Goal: Complete application form

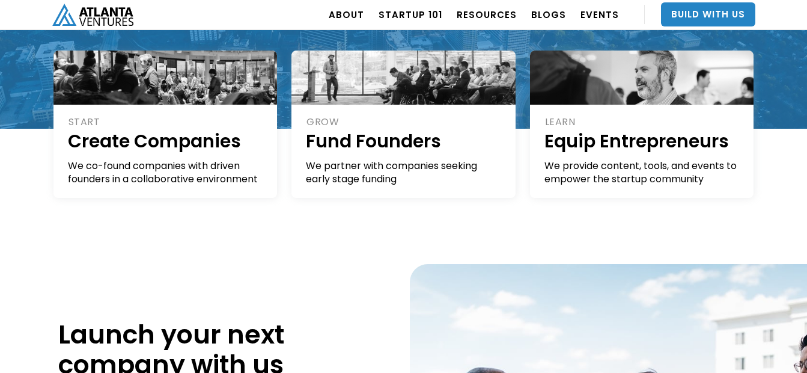
scroll to position [273, 0]
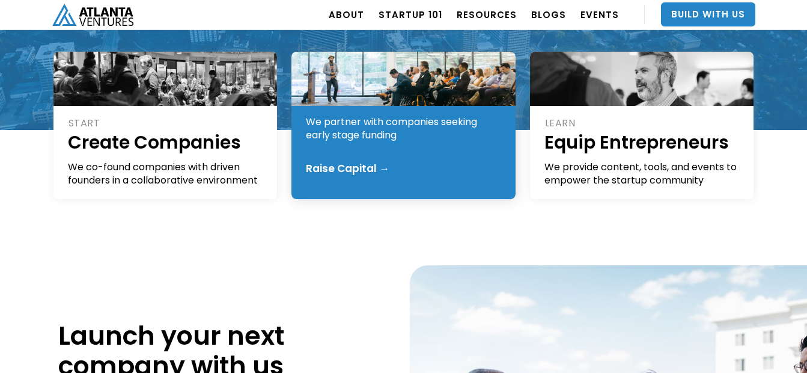
click at [357, 166] on div "Raise Capital →" at bounding box center [348, 168] width 84 height 12
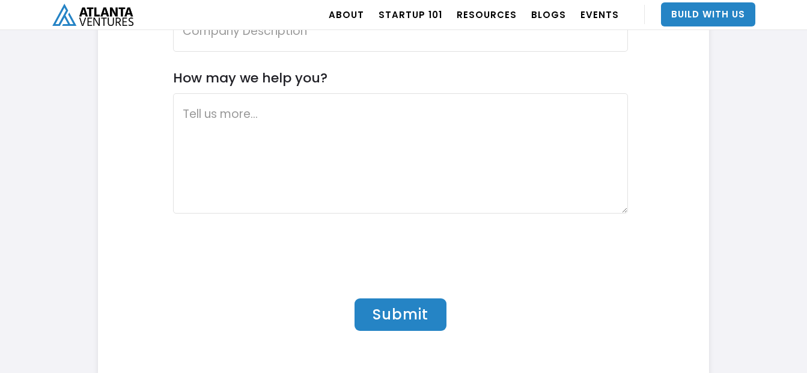
scroll to position [4043, 0]
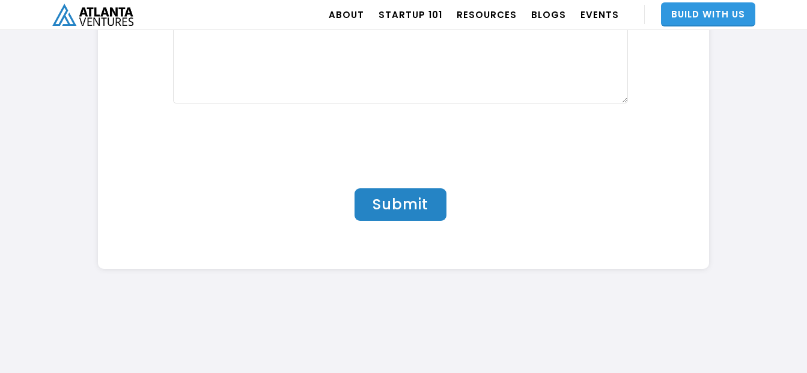
click at [714, 16] on link "Build With Us" at bounding box center [708, 14] width 94 height 24
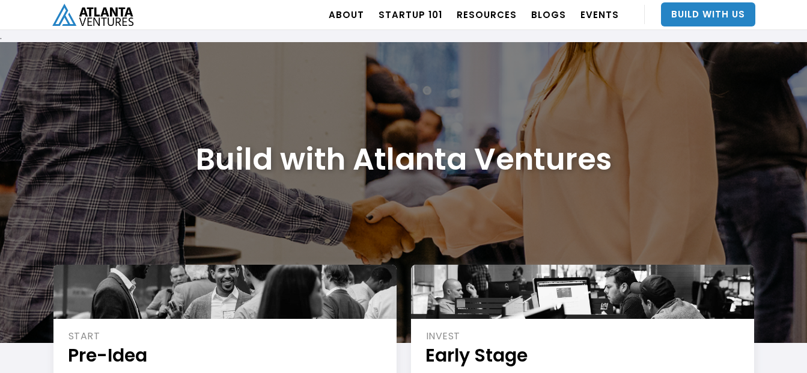
scroll to position [160, 0]
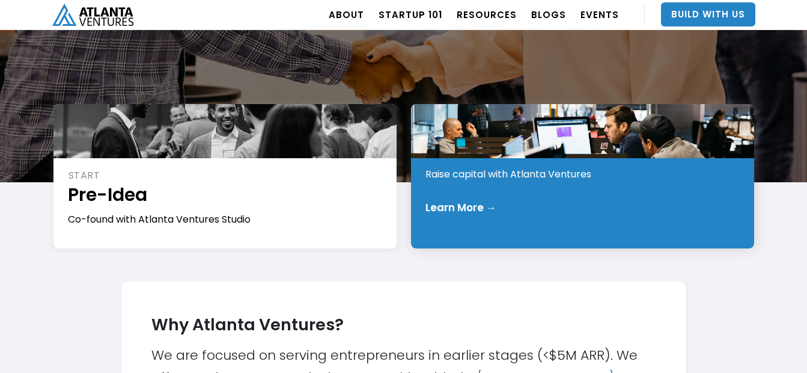
click at [458, 202] on div "Learn More →" at bounding box center [461, 207] width 71 height 12
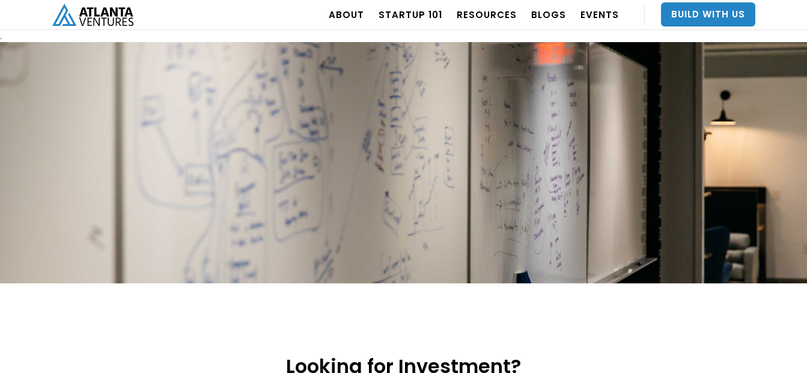
scroll to position [209, 0]
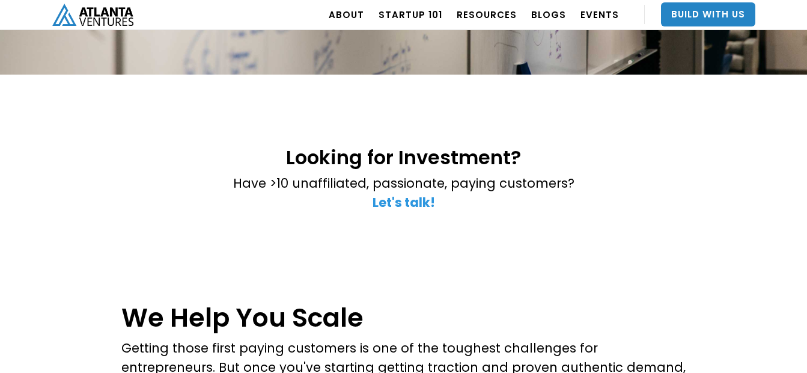
click at [422, 203] on strong "Let's talk!" at bounding box center [404, 202] width 63 height 17
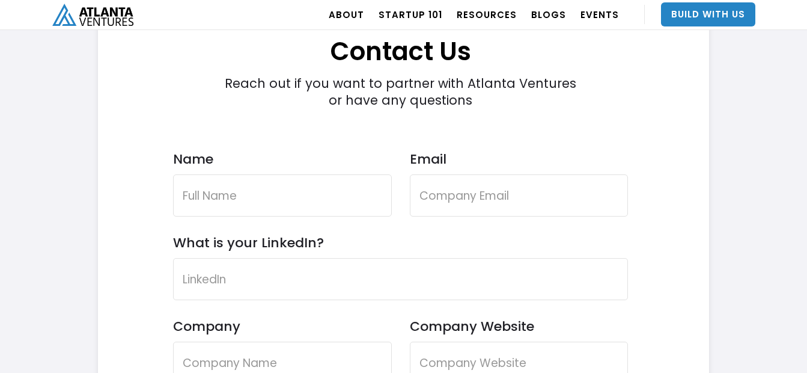
scroll to position [3519, 0]
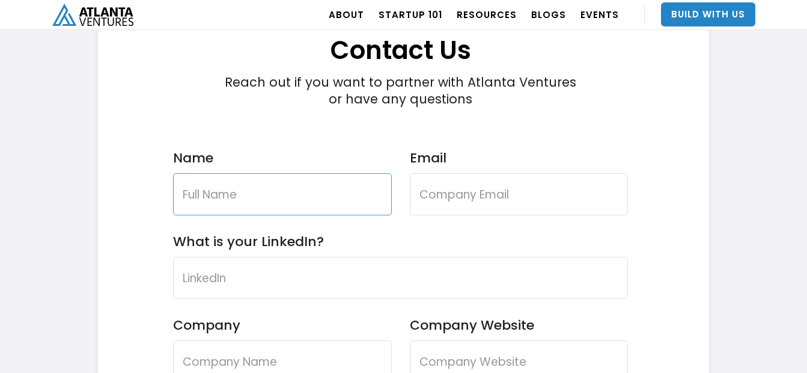
click at [335, 197] on input "Name" at bounding box center [282, 194] width 219 height 42
type input "ilona shenderovich ilona shenderovich"
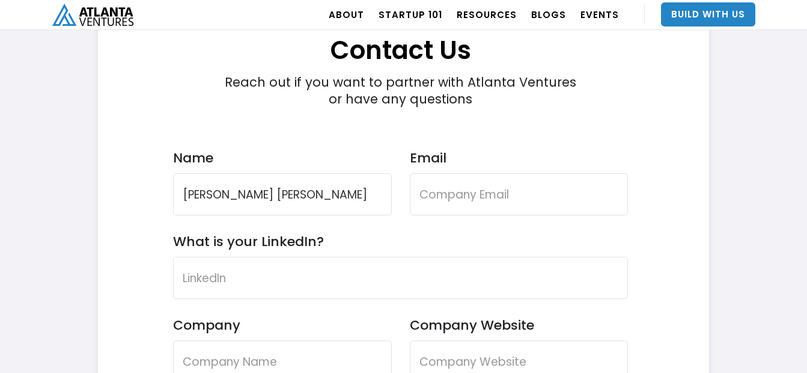
type input "info@fedoradesigns.com"
type input "Fedora Designs"
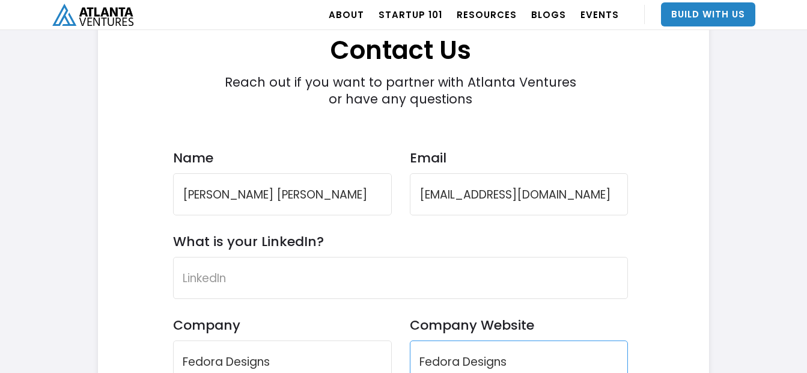
type input "Fedora Designs"
drag, startPoint x: 293, startPoint y: 193, endPoint x: 484, endPoint y: 203, distance: 192.0
click at [484, 203] on div "Name ilona shenderovich ilona shenderovich Email info@fedoradesigns.com" at bounding box center [401, 192] width 456 height 84
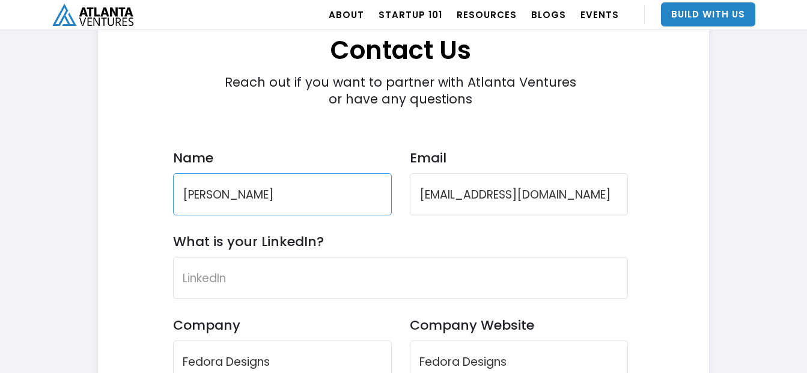
scroll to position [0, 0]
type input "ilona shenderovich"
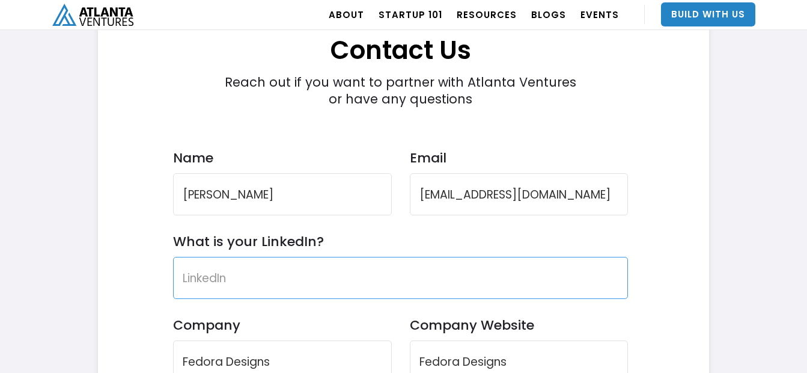
click at [343, 268] on input "What is your LinkedIn?" at bounding box center [401, 278] width 456 height 42
paste input "Founded by Ilona Shenderovich, Fedora Designs is a handcrafted hat brand that t…"
type input "Founded by Ilona Shenderovich, Fedora Designs is a handcrafted hat brand that t…"
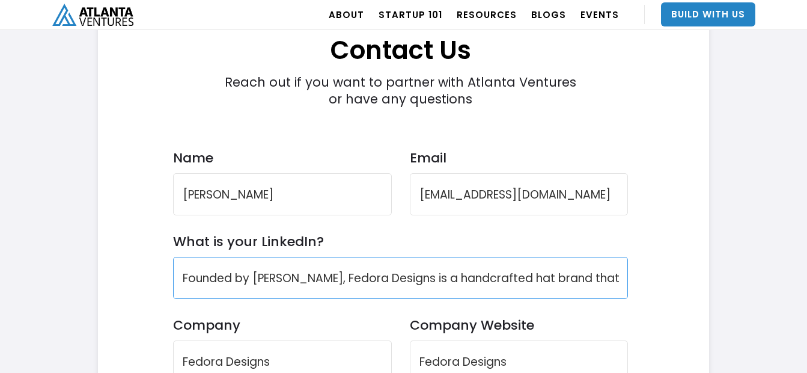
scroll to position [0, 1028]
click at [337, 287] on input "Founded by Ilona Shenderovich, Fedora Designs is a handcrafted hat brand that t…" at bounding box center [401, 278] width 456 height 42
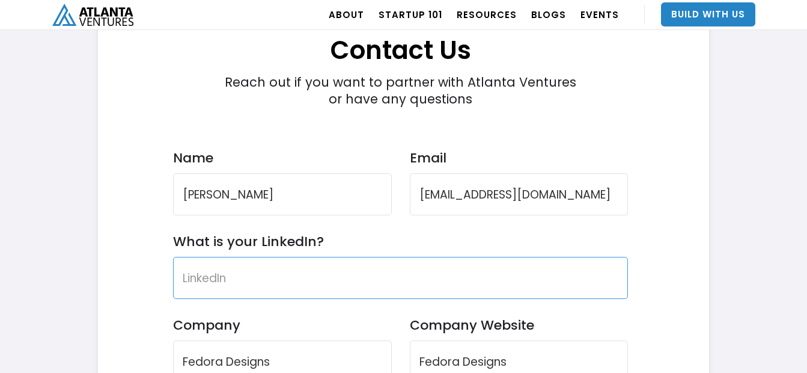
scroll to position [3642, 0]
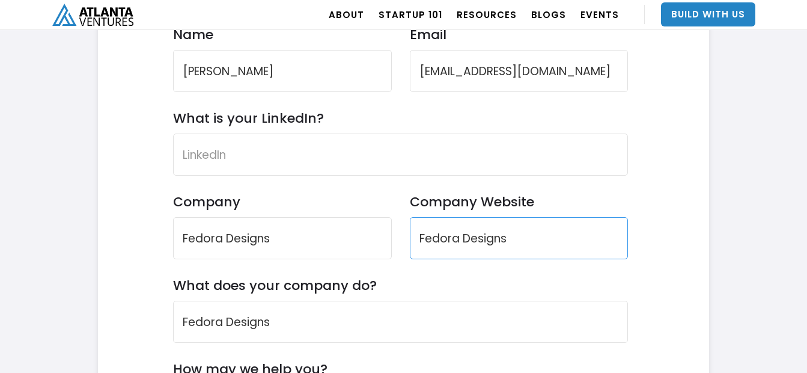
click at [461, 233] on input "Fedora Designs" at bounding box center [519, 238] width 219 height 42
type input "www.FedoraDesigns.com"
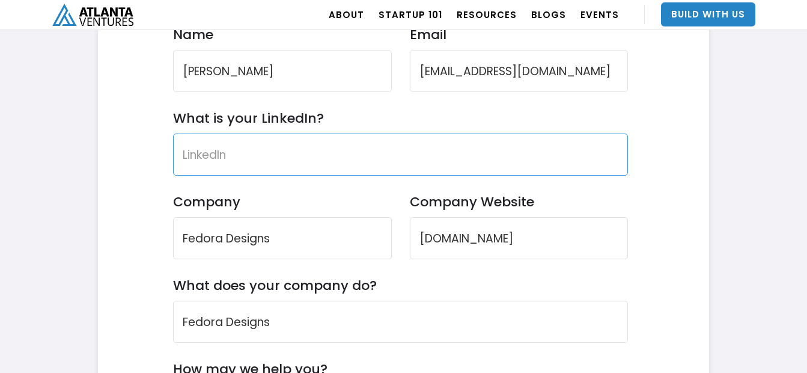
click at [258, 170] on input "What is your LinkedIn?" at bounding box center [401, 154] width 456 height 42
paste input "https://www.linkedin.com/in/ilonashenderovich/"
type input "https://www.linkedin.com/in/ilonashenderovich/"
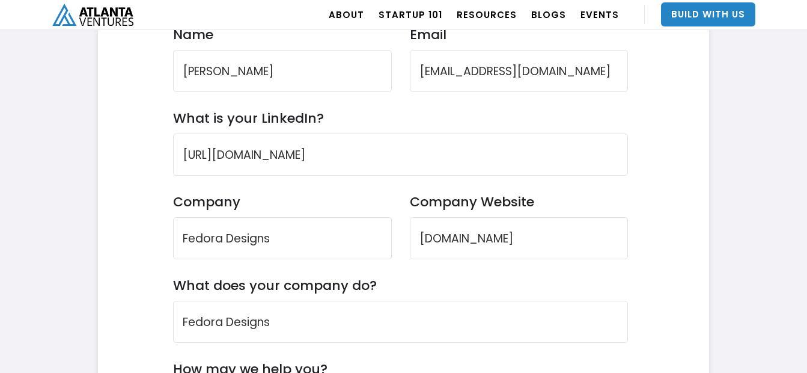
click at [106, 210] on div "Contact Us Reach out if you want to partner with Atlanta Ventures or have any q…" at bounding box center [403, 265] width 611 height 808
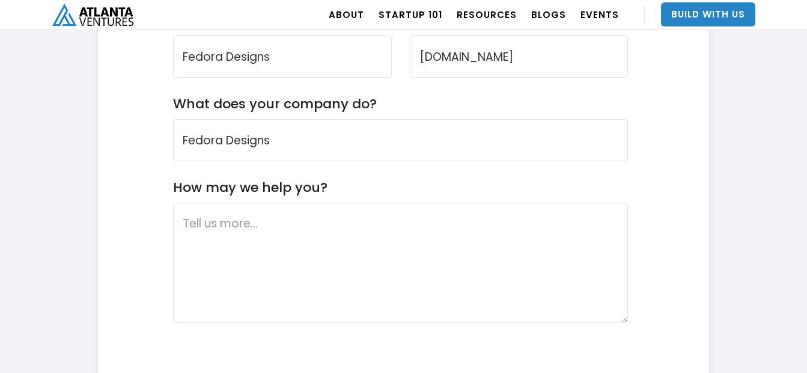
scroll to position [3824, 0]
click at [251, 132] on input "Fedora Designs" at bounding box center [401, 139] width 456 height 42
paste input "https://www.linkedin.com/in/ilonashenderovich/"
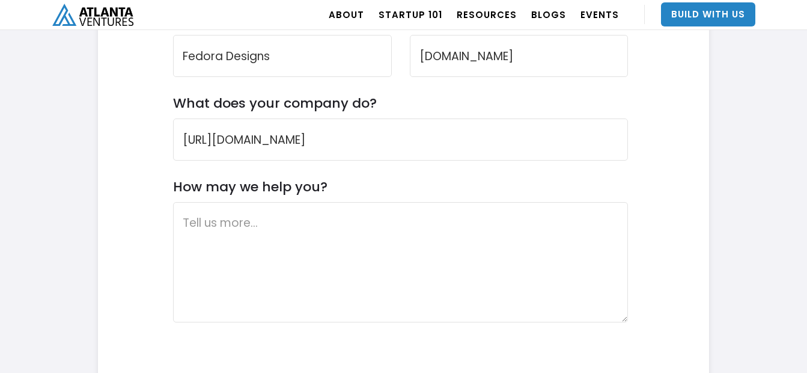
click at [98, 207] on div "Contact Us Reach out if you want to partner with Atlanta Ventures or have any q…" at bounding box center [403, 83] width 611 height 808
click at [301, 131] on input "https://www.linkedin.com/in/ilonashenderovich/" at bounding box center [401, 139] width 456 height 42
type input "I'm an ecommerce brand, I make handcrafted fedoras."
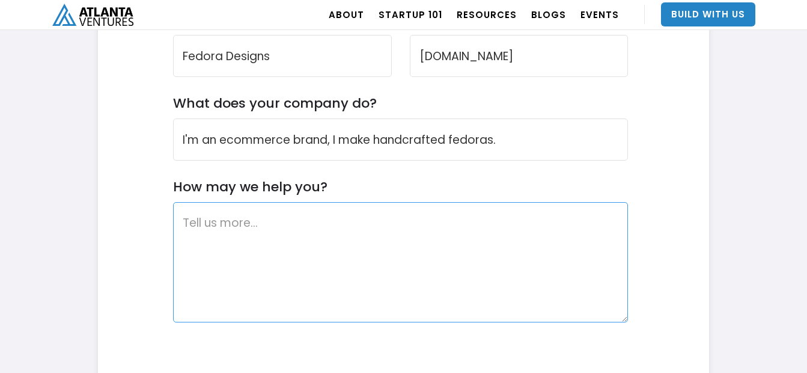
click at [300, 278] on textarea "How may we help you?" at bounding box center [401, 262] width 456 height 120
type textarea "L"
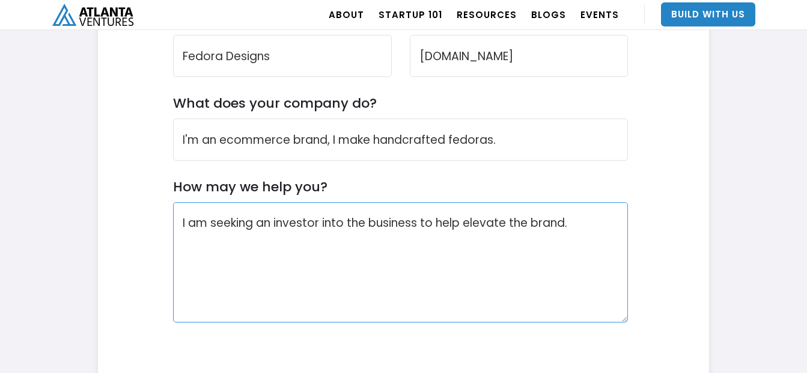
click at [332, 233] on textarea "I am seeking an investor into the business to help elevate the brand." at bounding box center [401, 262] width 456 height 120
click at [567, 225] on textarea "I am seeking an investor in the business to help elevate the brand." at bounding box center [401, 262] width 456 height 120
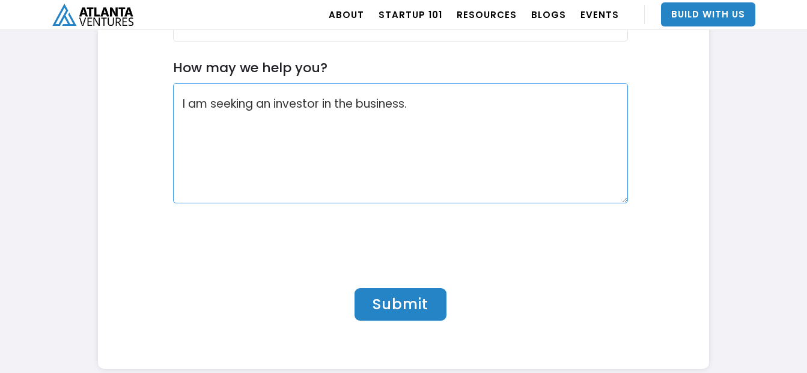
type textarea "I am seeking an investor in the business."
click at [385, 315] on input "Submit" at bounding box center [401, 304] width 92 height 32
type input "Please wait..."
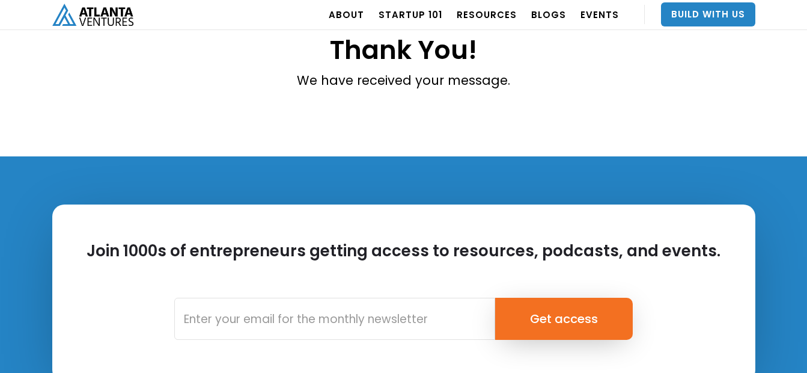
scroll to position [26, 0]
